Goal: Transaction & Acquisition: Purchase product/service

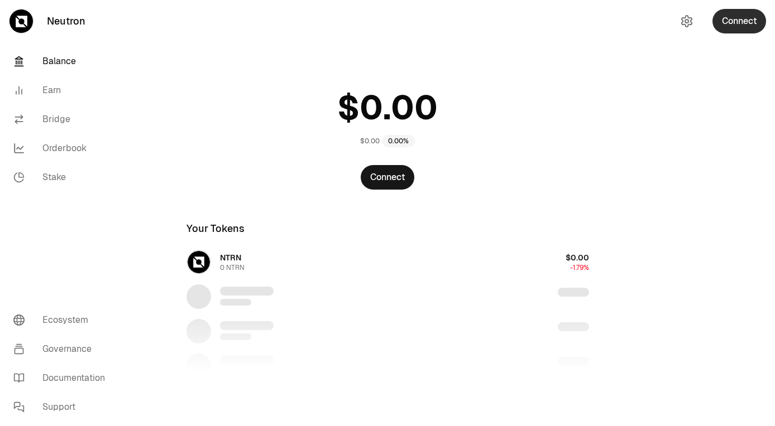
click at [743, 20] on button "Connect" at bounding box center [739, 21] width 54 height 25
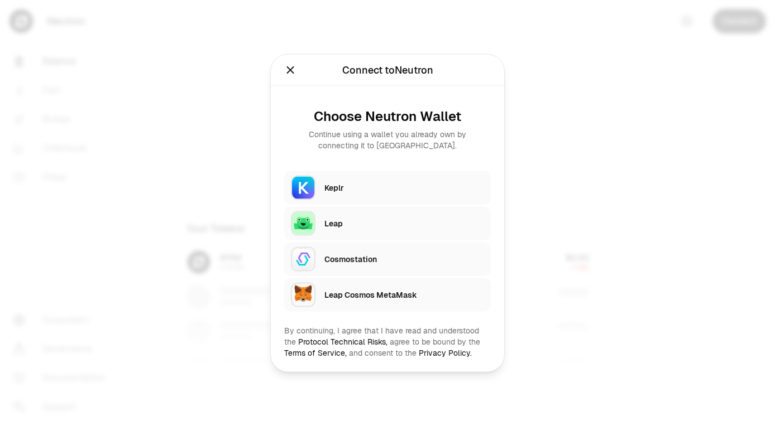
click at [382, 195] on div "Keplr" at bounding box center [404, 188] width 160 height 17
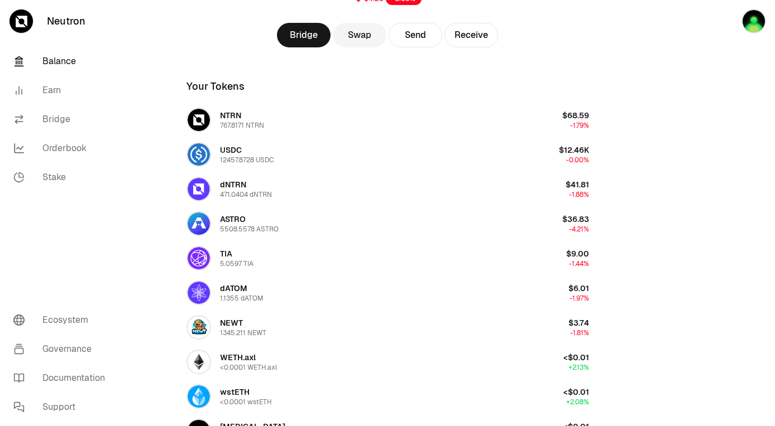
scroll to position [138, 0]
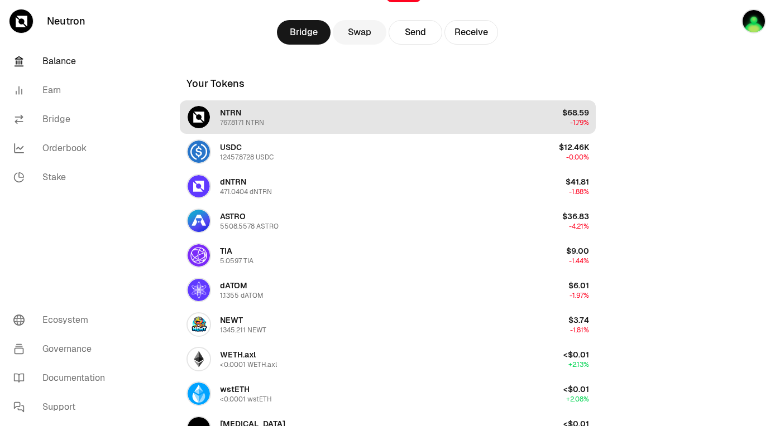
click at [575, 115] on span "$68.59" at bounding box center [575, 113] width 27 height 10
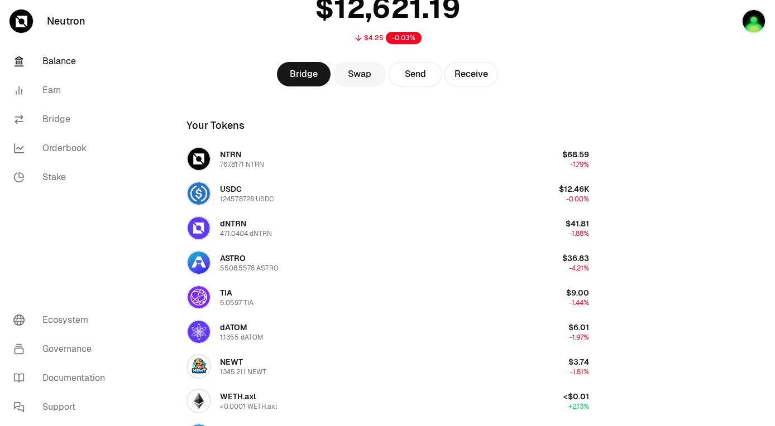
scroll to position [0, 0]
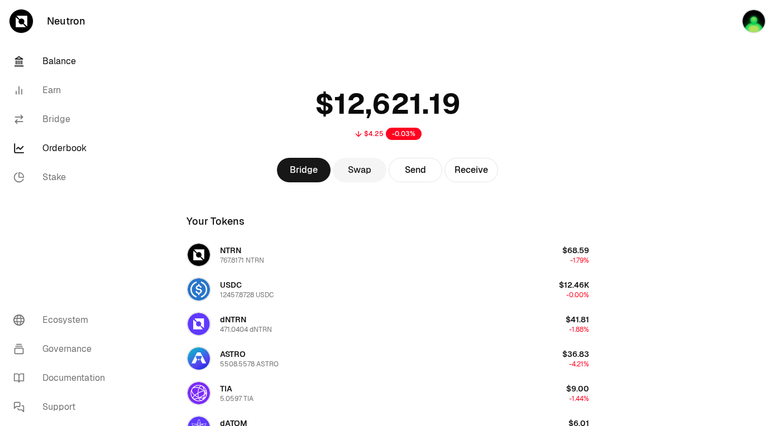
click at [78, 141] on link "Orderbook" at bounding box center [62, 148] width 116 height 29
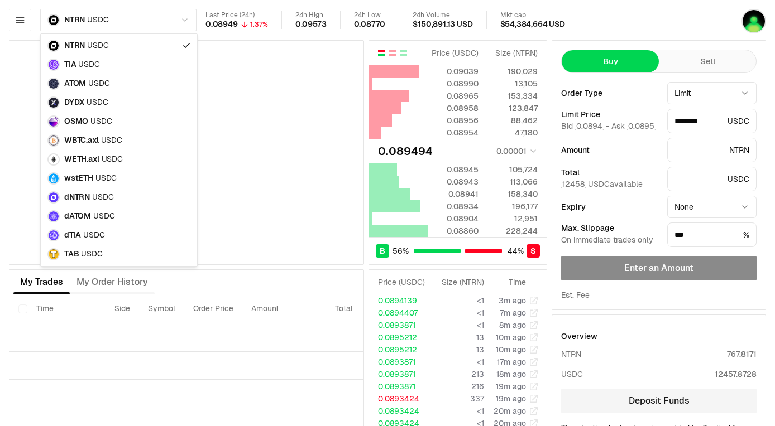
click at [141, 25] on html "Neutron Balance Earn Bridge Orderbook Stake Ecosystem Governance Documentation …" at bounding box center [387, 243] width 775 height 486
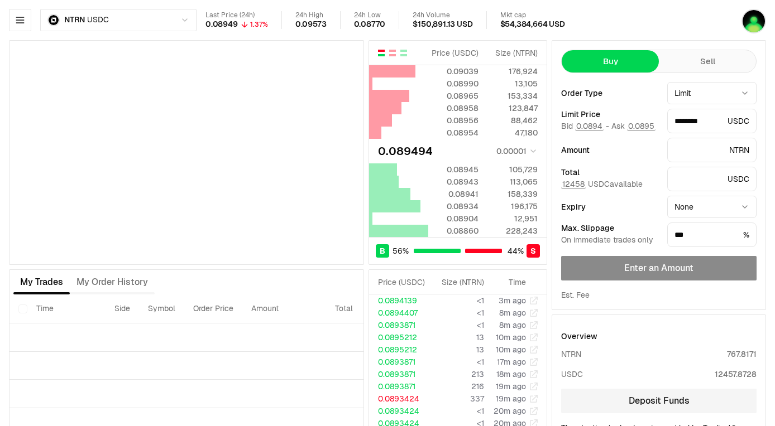
click at [641, 18] on div "Last Price (24h) 0.08949 1.37% 24h High 0.09573 24h Low 0.08770 24h Volume $150…" at bounding box center [431, 20] width 453 height 18
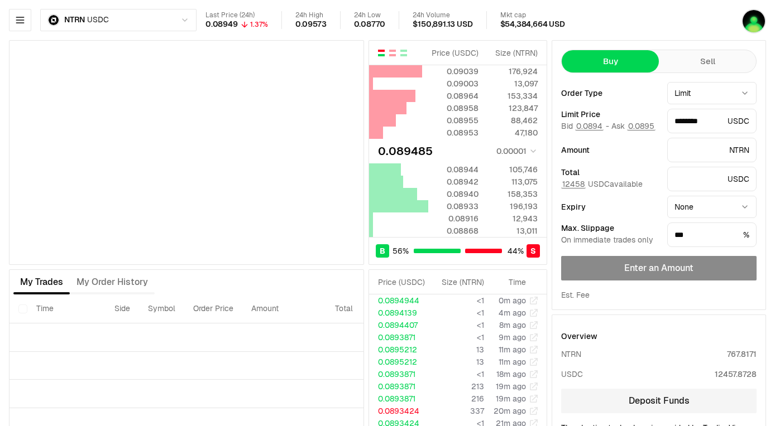
type input "********"
